Goal: Use online tool/utility: Use online tool/utility

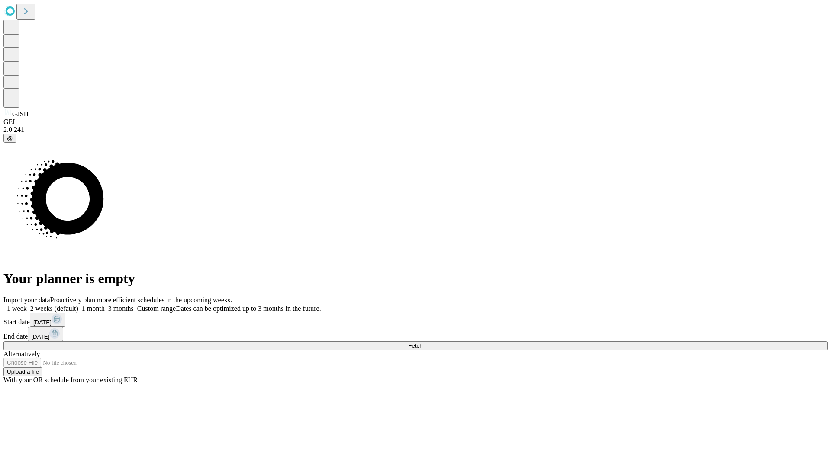
click at [422, 343] on span "Fetch" at bounding box center [415, 346] width 14 height 6
